Goal: Task Accomplishment & Management: Manage account settings

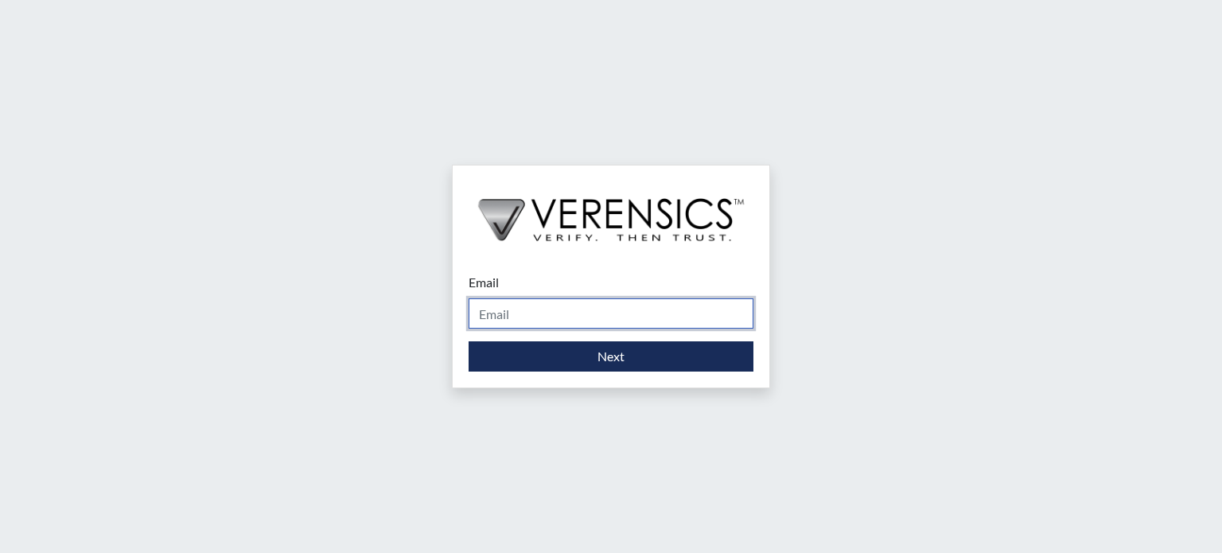
click at [576, 318] on input "Email" at bounding box center [611, 313] width 285 height 30
type input "[EMAIL_ADDRESS][DOMAIN_NAME]"
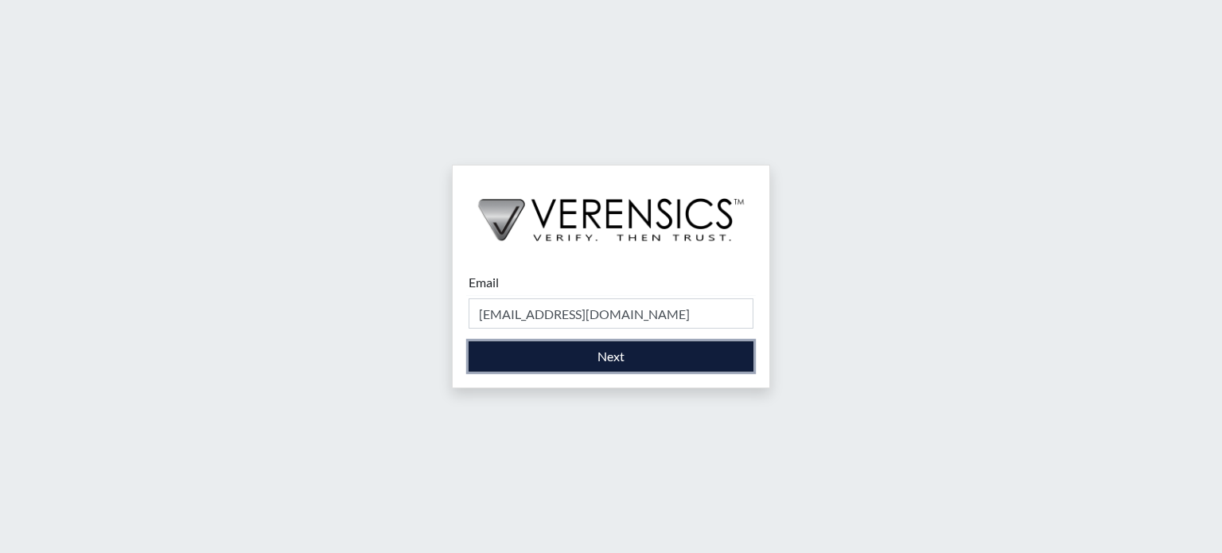
click at [527, 360] on button "Next" at bounding box center [611, 356] width 285 height 30
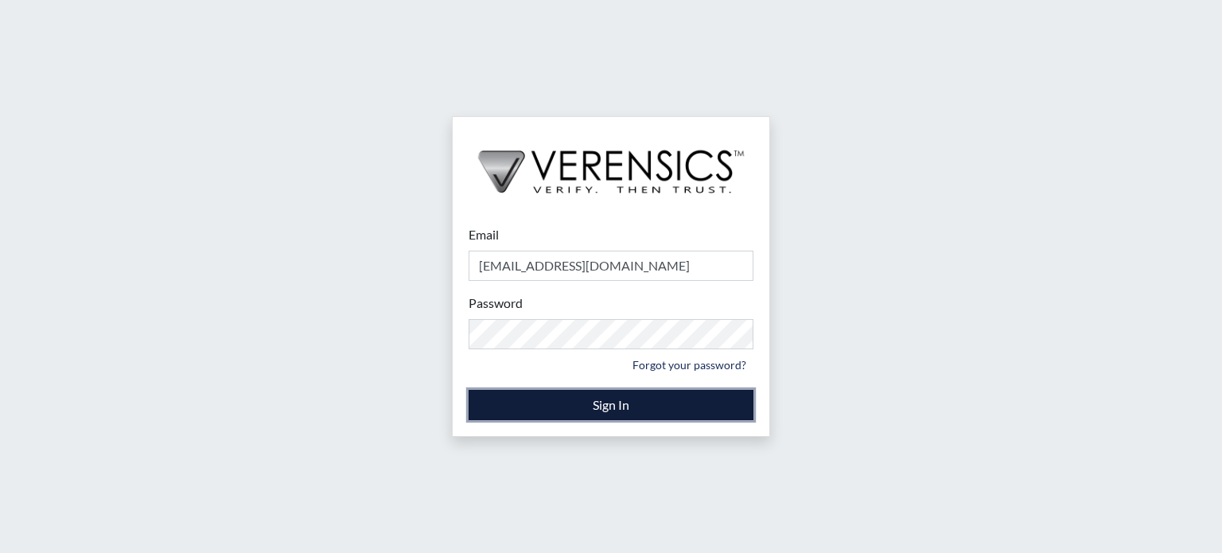
click at [508, 395] on button "Sign In" at bounding box center [611, 405] width 285 height 30
